Goal: Information Seeking & Learning: Understand process/instructions

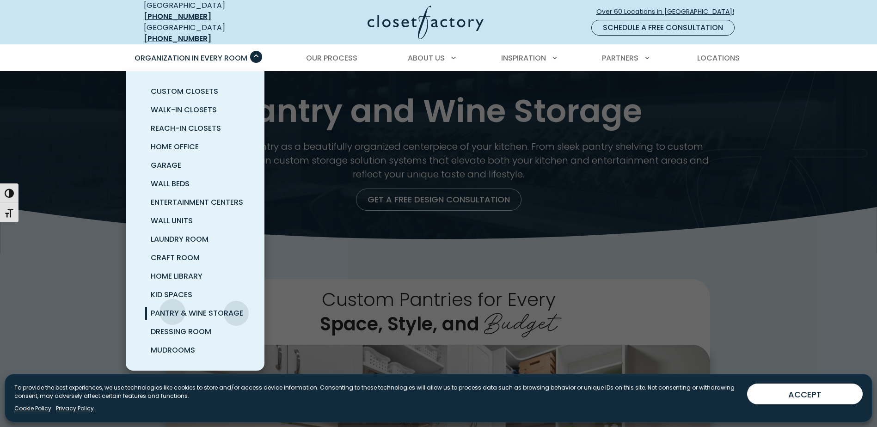
click at [172, 308] on span "Pantry & Wine Storage" at bounding box center [197, 313] width 92 height 11
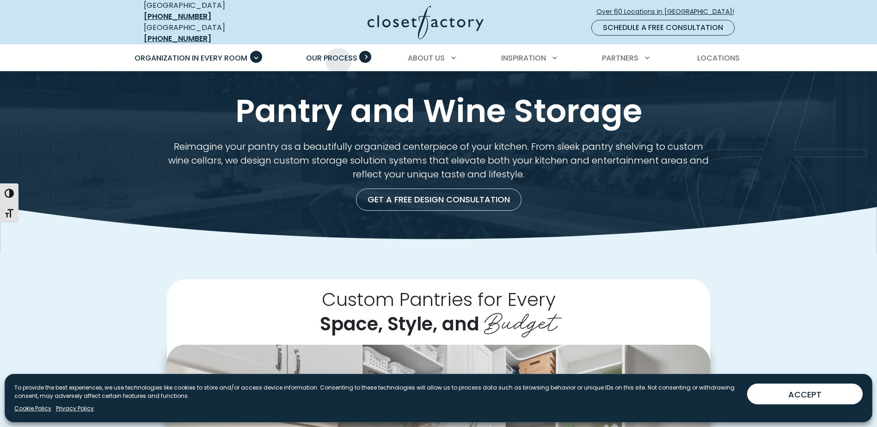
click at [338, 54] on span "Our Process" at bounding box center [331, 58] width 51 height 11
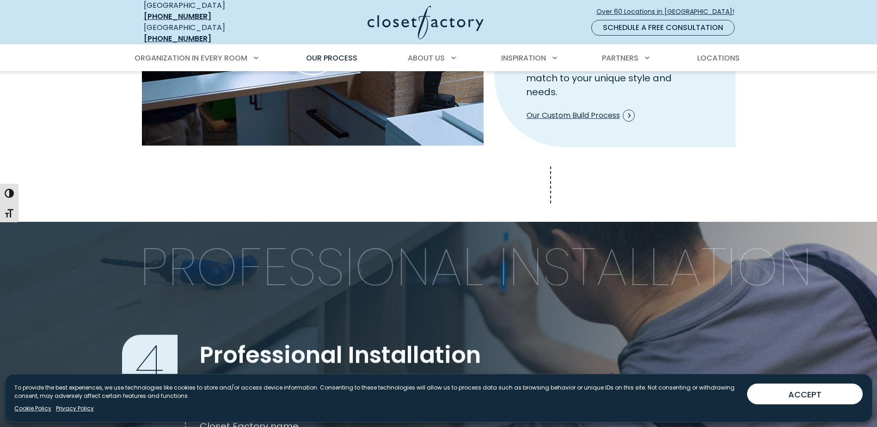
scroll to position [1295, 0]
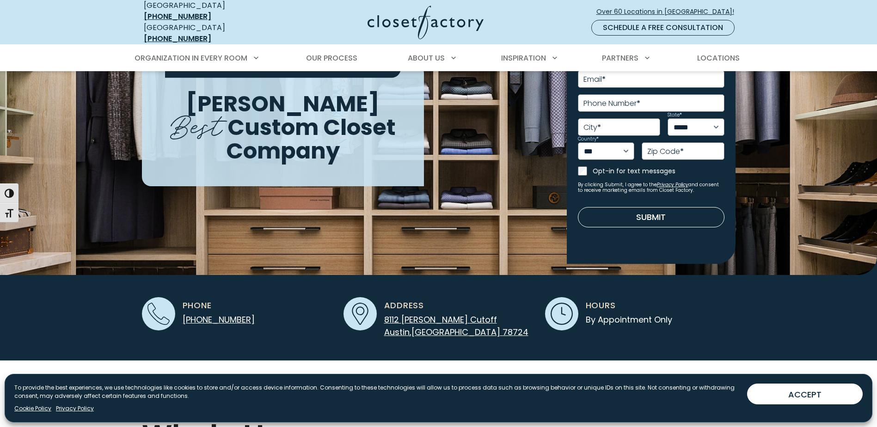
scroll to position [231, 0]
